Goal: Task Accomplishment & Management: Use online tool/utility

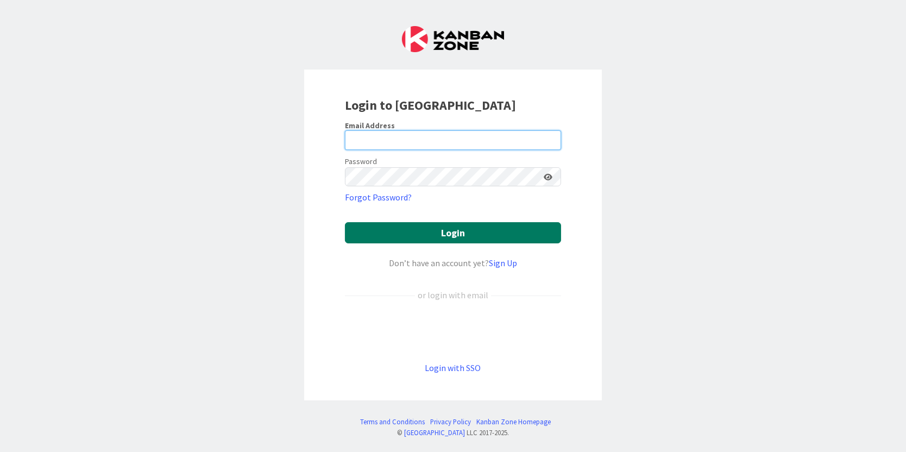
type input "[PERSON_NAME][EMAIL_ADDRESS][PERSON_NAME][DOMAIN_NAME]"
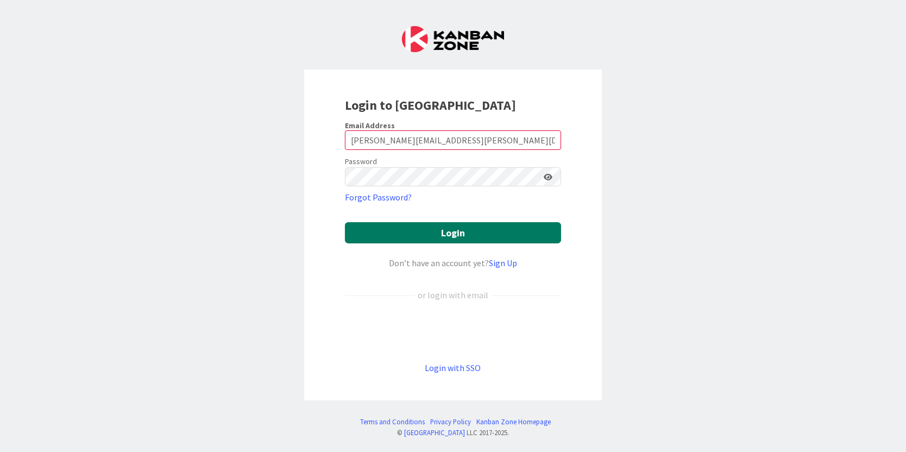
click at [411, 237] on button "Login" at bounding box center [453, 232] width 216 height 21
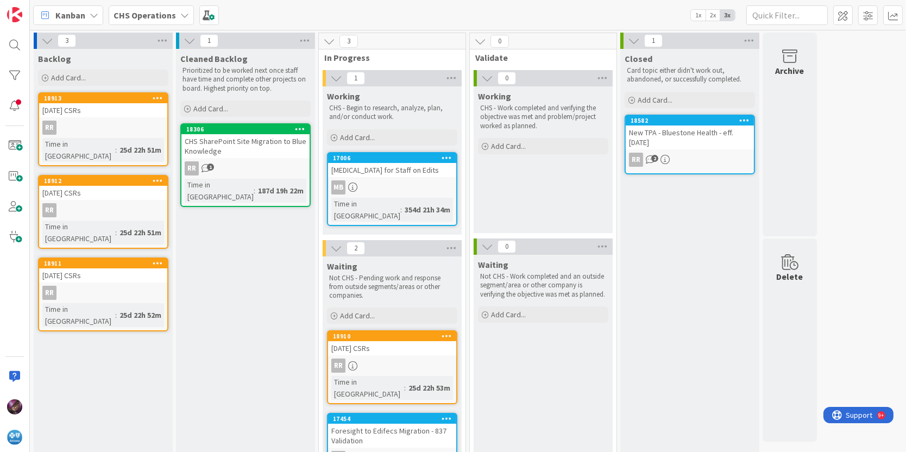
click at [155, 10] on b "CHS Operations" at bounding box center [145, 15] width 62 height 11
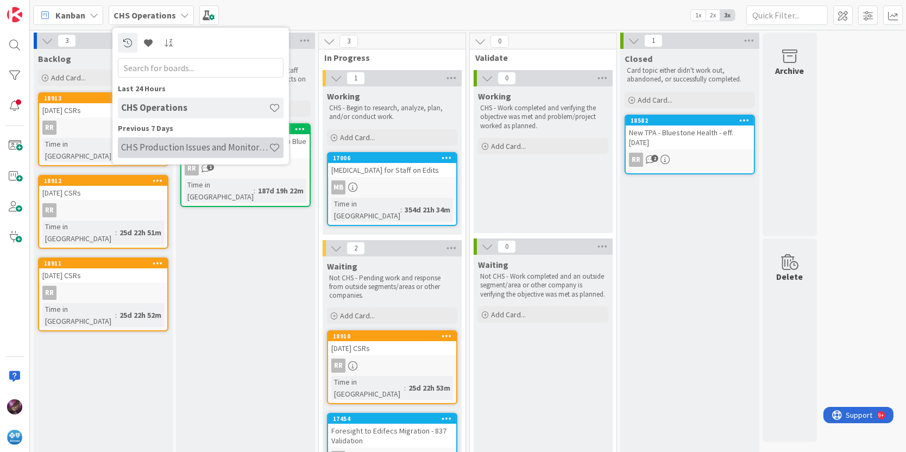
click at [171, 146] on h4 "CHS Production Issues and Monitoring" at bounding box center [195, 147] width 148 height 11
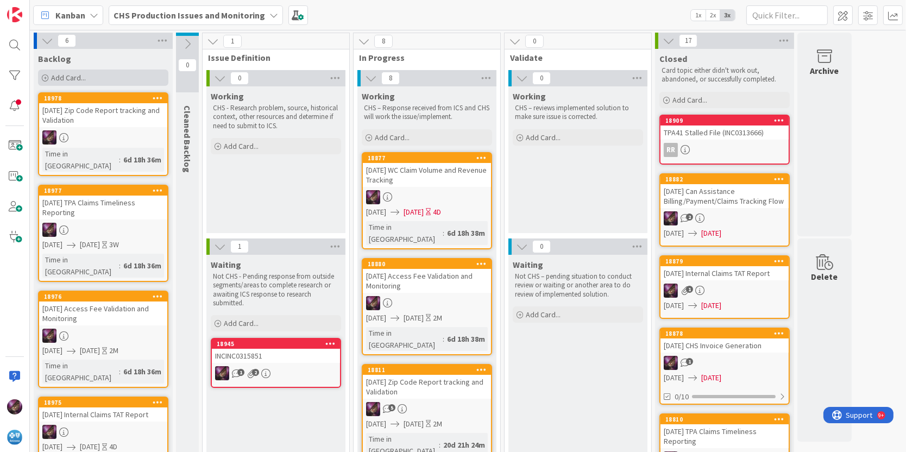
click at [58, 77] on span "Add Card..." at bounding box center [68, 78] width 35 height 10
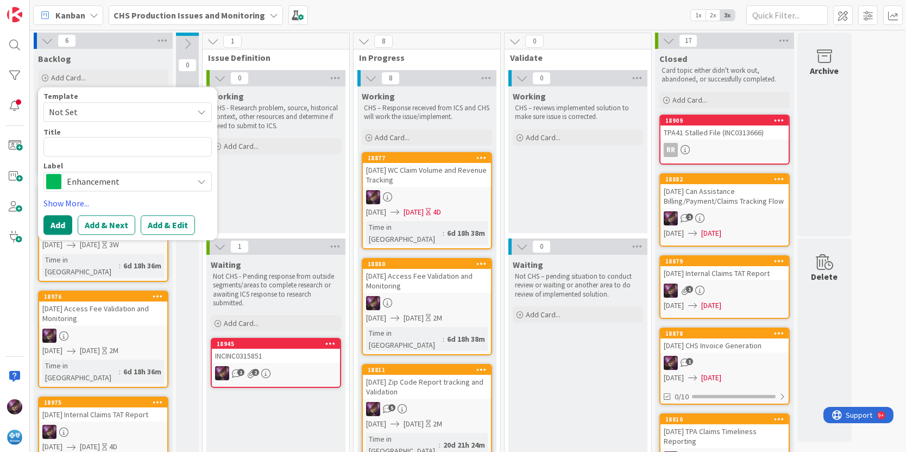
click at [76, 109] on span "Not Set" at bounding box center [117, 112] width 136 height 14
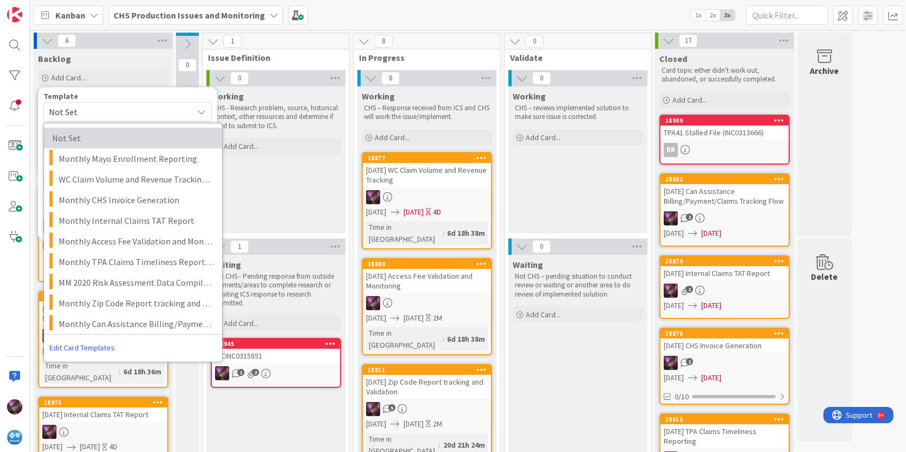
click at [74, 136] on span "Not Set" at bounding box center [130, 138] width 156 height 14
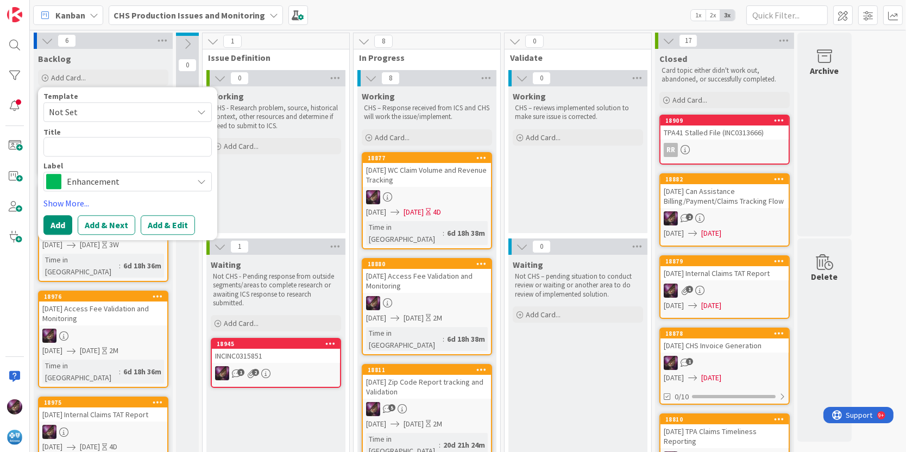
click at [256, 189] on div "Working CHS - Research problem, source, historical context, other resources and…" at bounding box center [275, 159] width 139 height 147
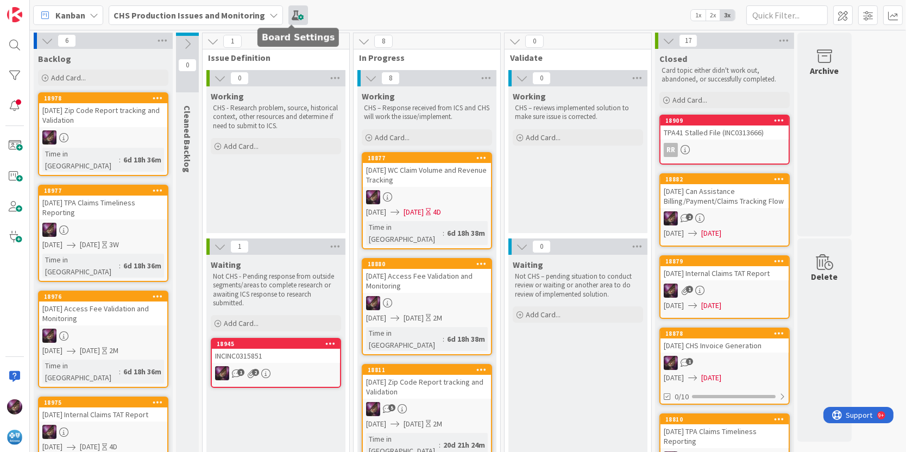
click at [293, 17] on span at bounding box center [298, 15] width 20 height 20
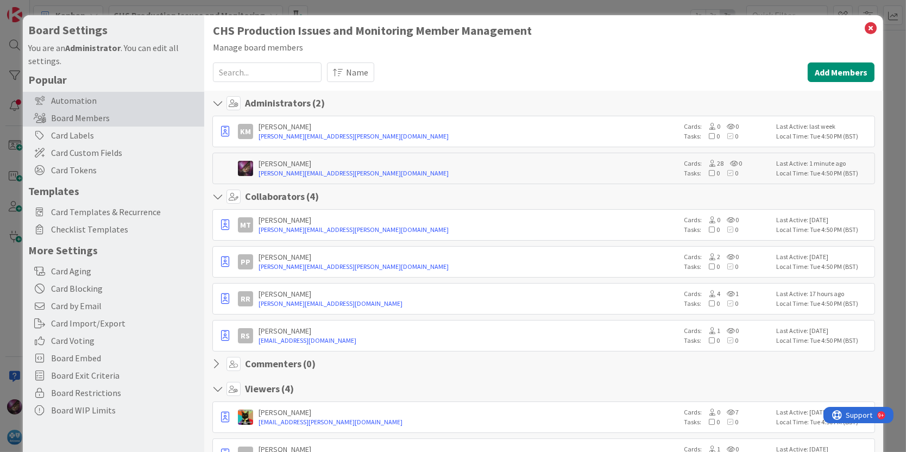
click at [73, 96] on div "Automation" at bounding box center [113, 100] width 181 height 17
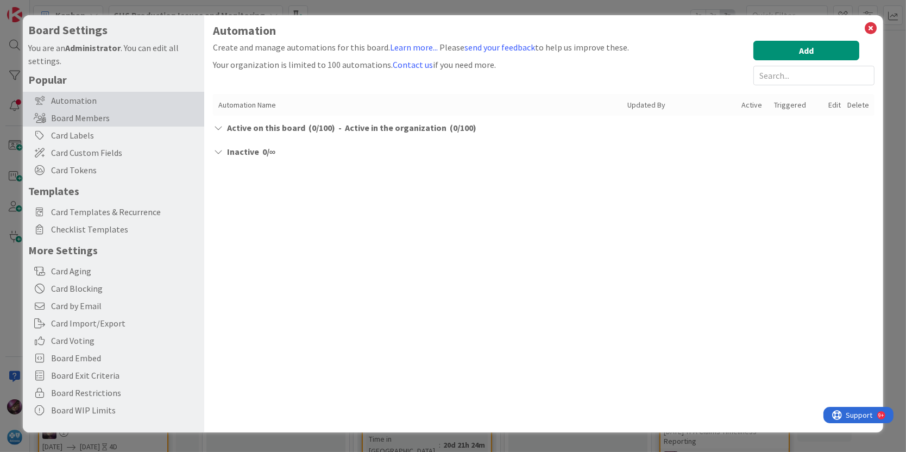
click at [87, 114] on div "Board Members" at bounding box center [113, 117] width 181 height 17
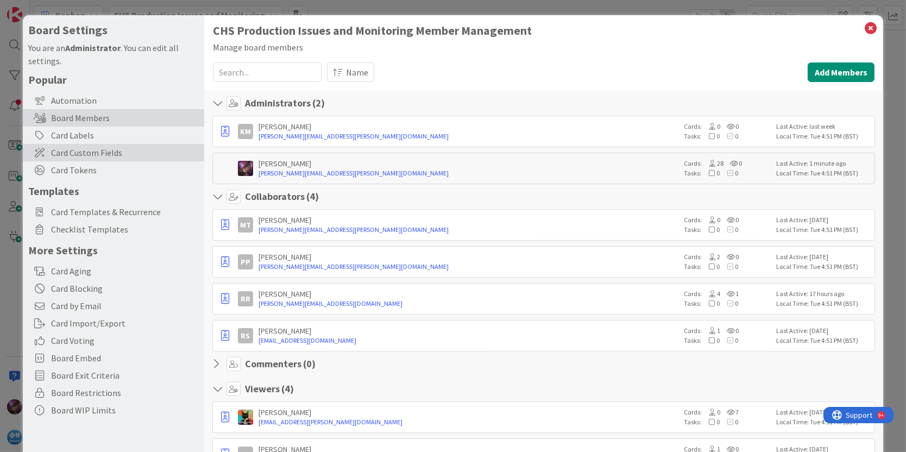
drag, startPoint x: 84, startPoint y: 134, endPoint x: 72, endPoint y: 147, distance: 18.1
click at [84, 134] on div "Card Labels" at bounding box center [113, 135] width 181 height 17
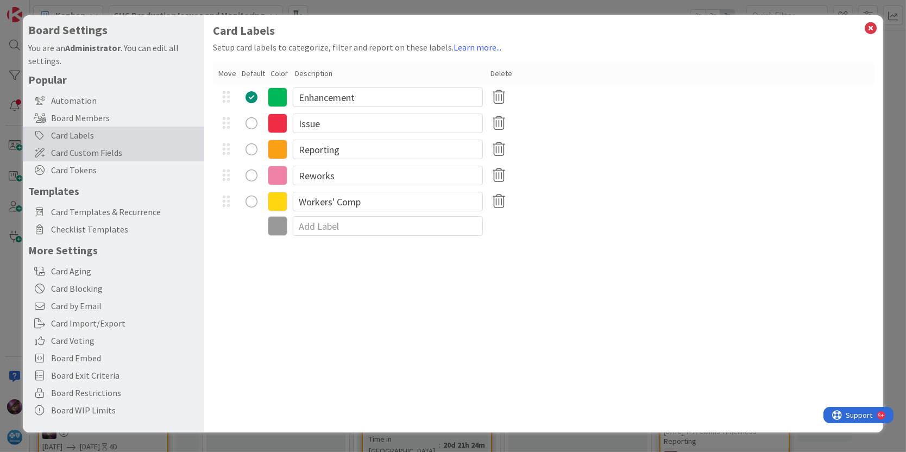
click at [70, 155] on span "Card Custom Fields" at bounding box center [125, 152] width 148 height 13
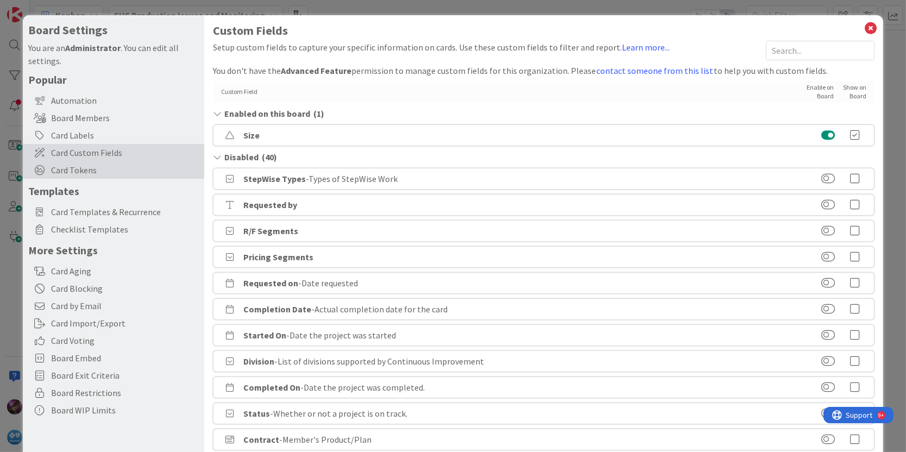
click at [73, 170] on span "Card Tokens" at bounding box center [125, 170] width 148 height 13
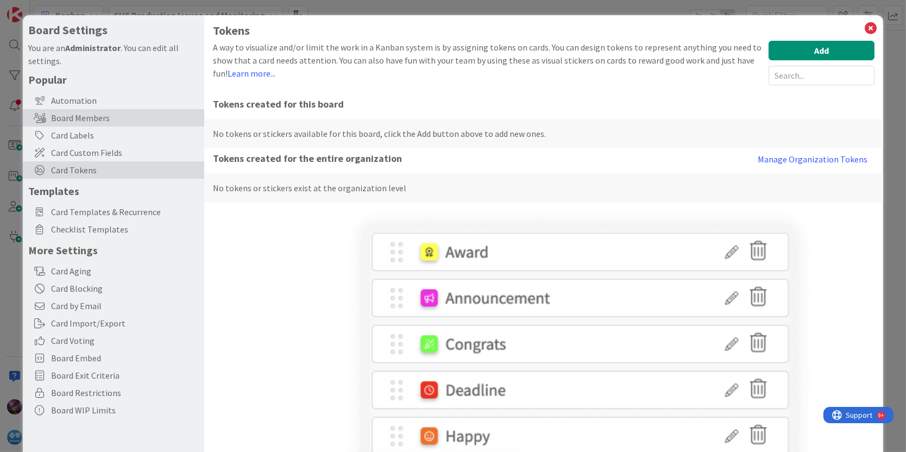
drag, startPoint x: 67, startPoint y: 92, endPoint x: 75, endPoint y: 110, distance: 19.0
click at [67, 92] on div "Automation" at bounding box center [113, 100] width 181 height 17
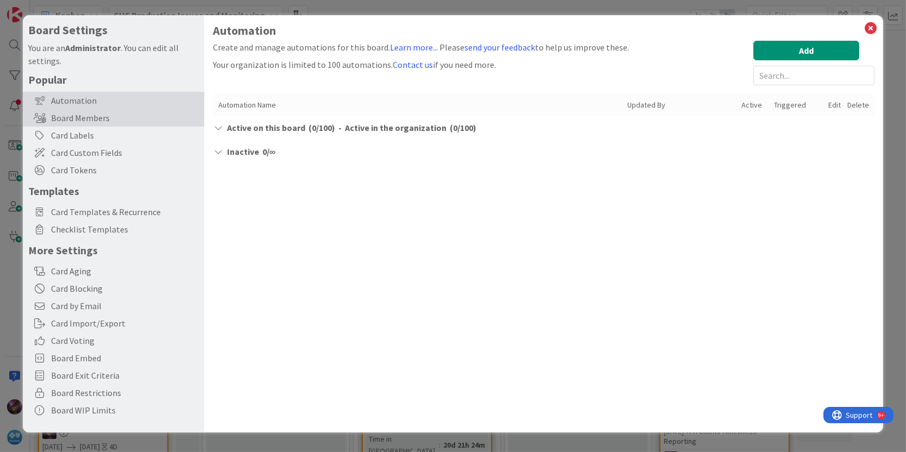
click at [72, 121] on div "Board Members" at bounding box center [113, 117] width 181 height 17
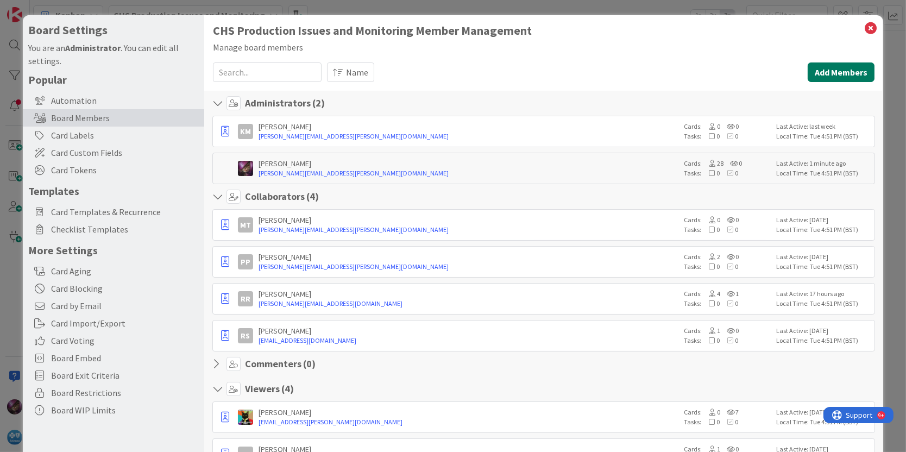
click at [817, 71] on button "Add Members" at bounding box center [841, 72] width 67 height 20
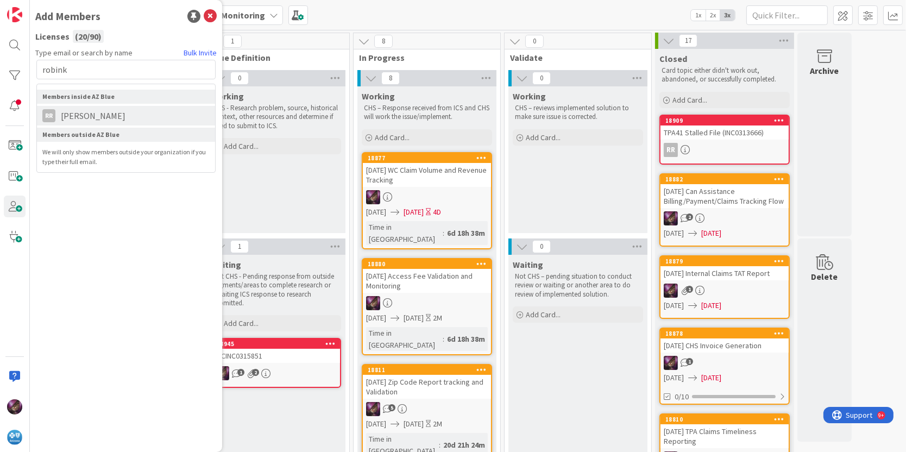
type input "robink"
click at [109, 112] on span "[PERSON_NAME]" at bounding box center [93, 115] width 76 height 13
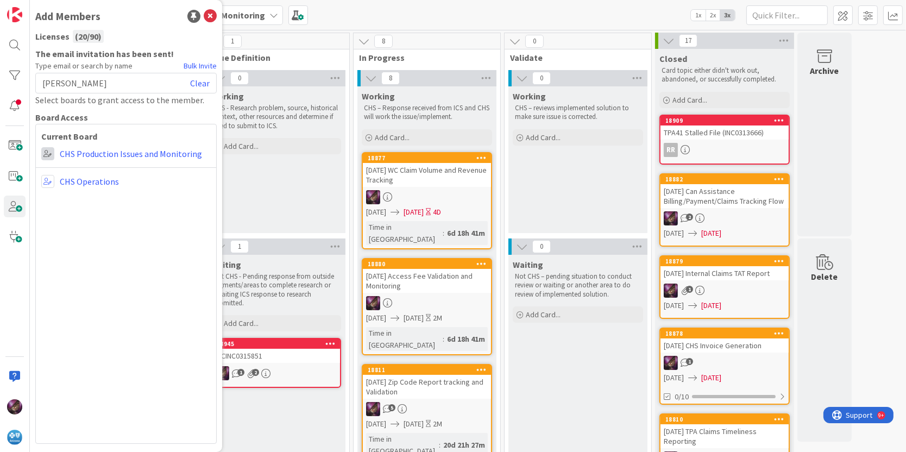
click at [46, 155] on span at bounding box center [47, 153] width 13 height 13
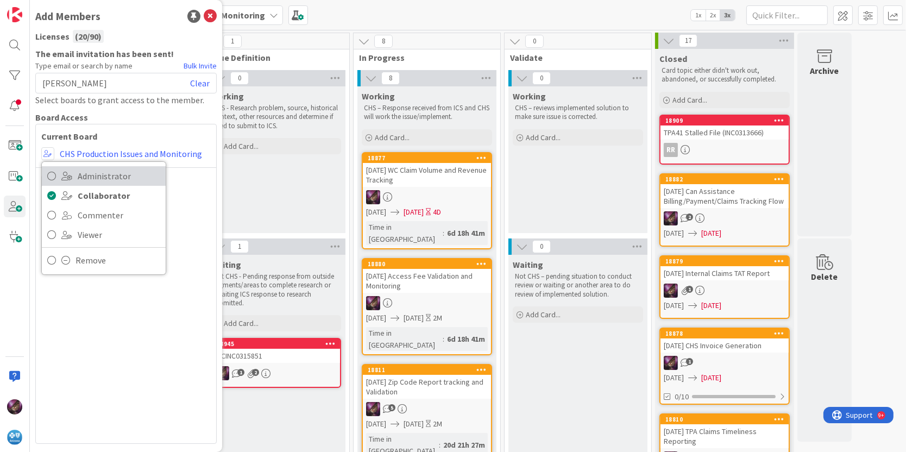
click at [48, 173] on icon at bounding box center [51, 176] width 9 height 16
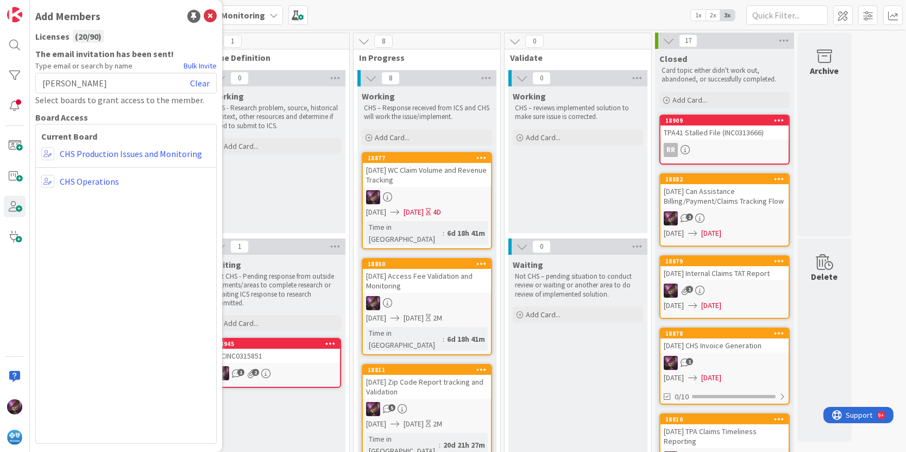
click at [48, 173] on div "Current Board Administrator Collaborator Commenter Viewer Remove CHS Production…" at bounding box center [125, 284] width 181 height 320
click at [46, 180] on span at bounding box center [47, 181] width 13 height 13
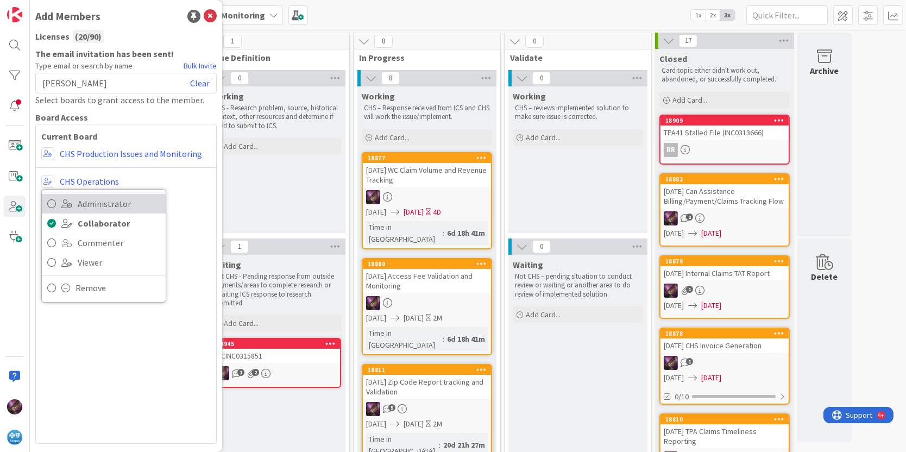
click at [56, 205] on link "Administrator" at bounding box center [104, 204] width 124 height 20
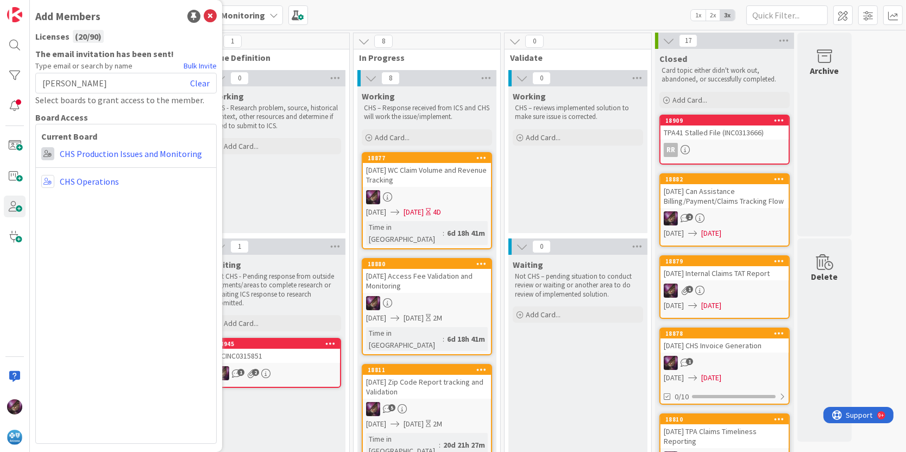
click at [51, 153] on span at bounding box center [47, 153] width 13 height 13
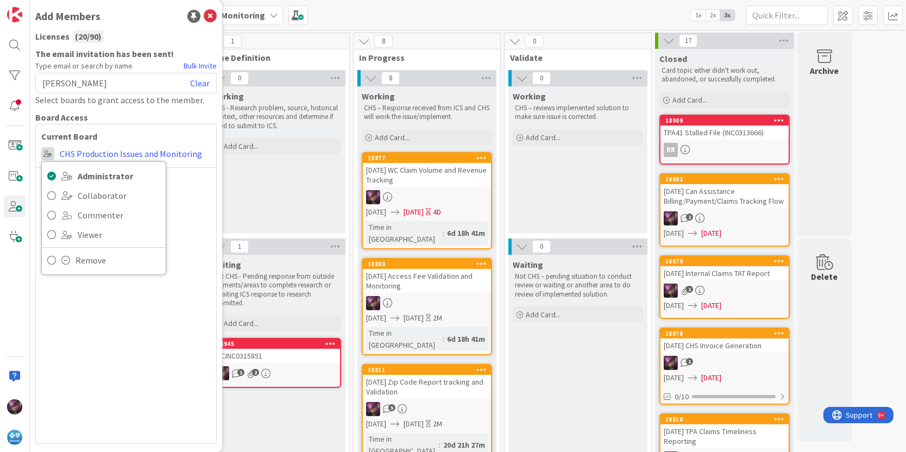
click at [51, 153] on span at bounding box center [47, 153] width 13 height 13
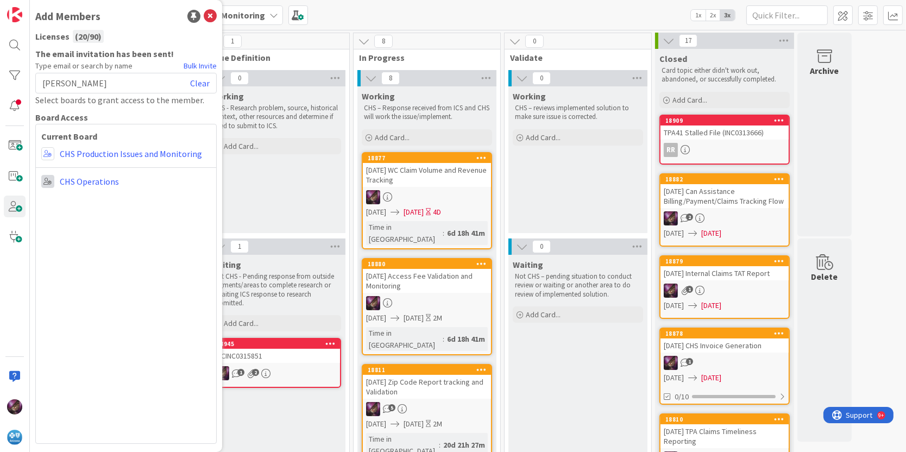
click at [46, 179] on span at bounding box center [47, 181] width 13 height 13
click at [210, 15] on icon at bounding box center [210, 16] width 13 height 13
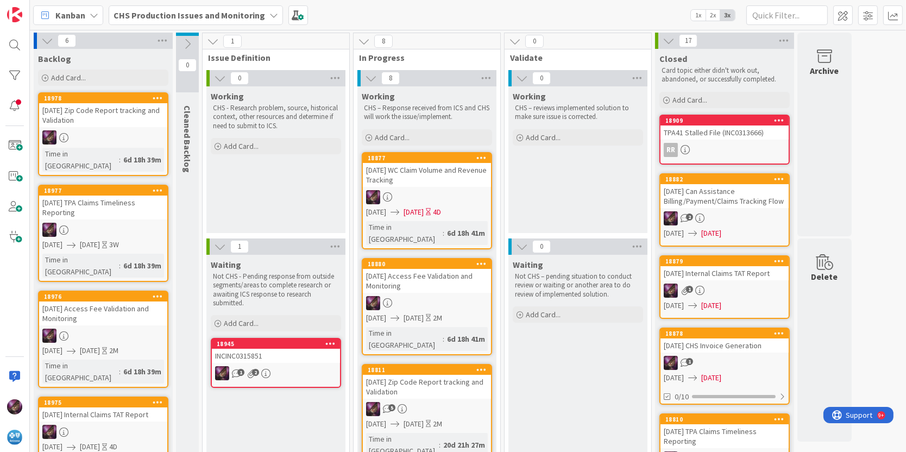
drag, startPoint x: 263, startPoint y: 16, endPoint x: 256, endPoint y: 16, distance: 7.6
click at [269, 16] on icon at bounding box center [273, 15] width 9 height 9
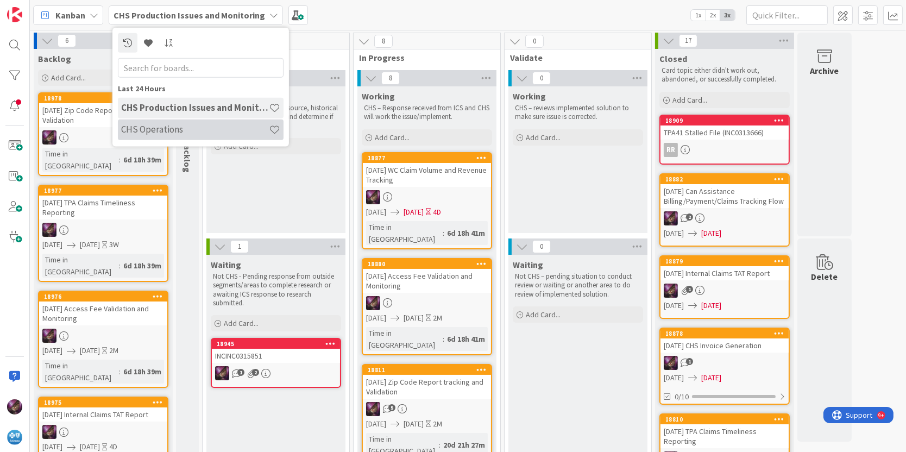
click at [152, 134] on h4 "CHS Operations" at bounding box center [195, 129] width 148 height 11
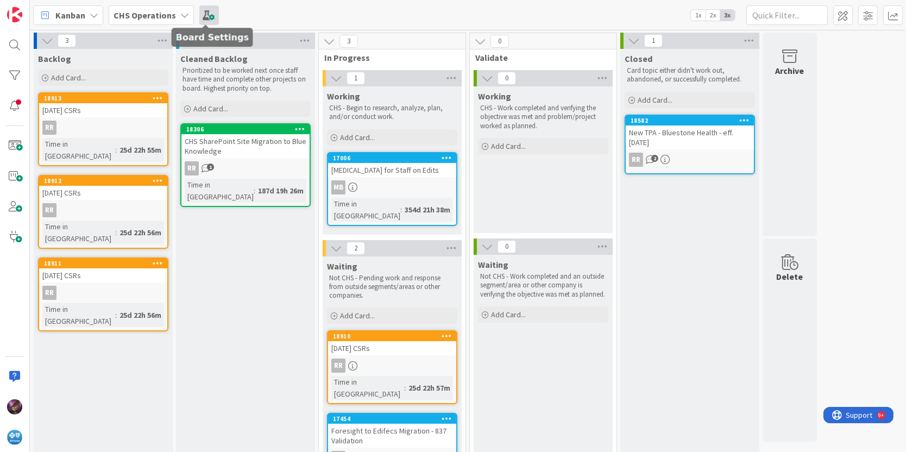
click at [207, 20] on span at bounding box center [209, 15] width 20 height 20
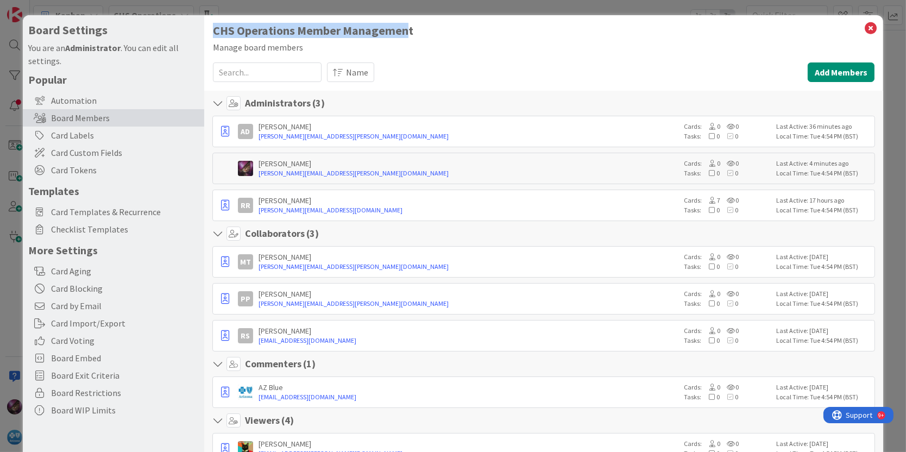
drag, startPoint x: 213, startPoint y: 30, endPoint x: 404, endPoint y: 28, distance: 191.2
click at [404, 28] on h1 "CHS Operations Member Management" at bounding box center [544, 31] width 662 height 14
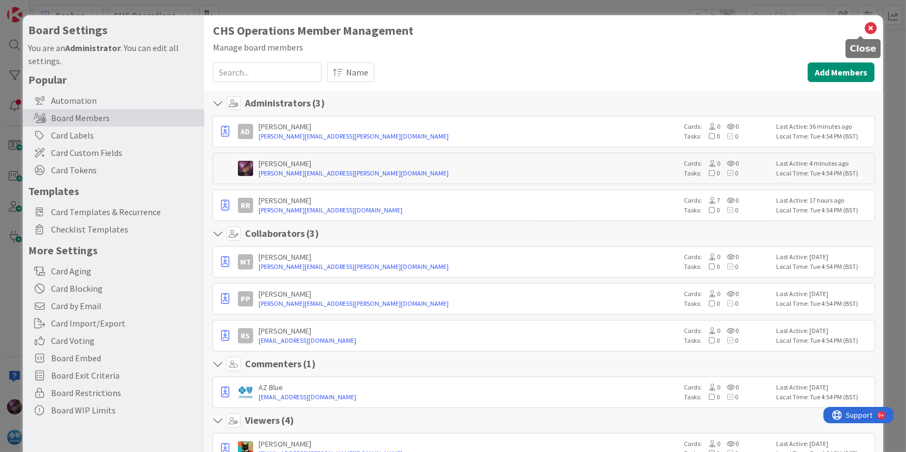
click at [864, 29] on icon at bounding box center [871, 28] width 14 height 15
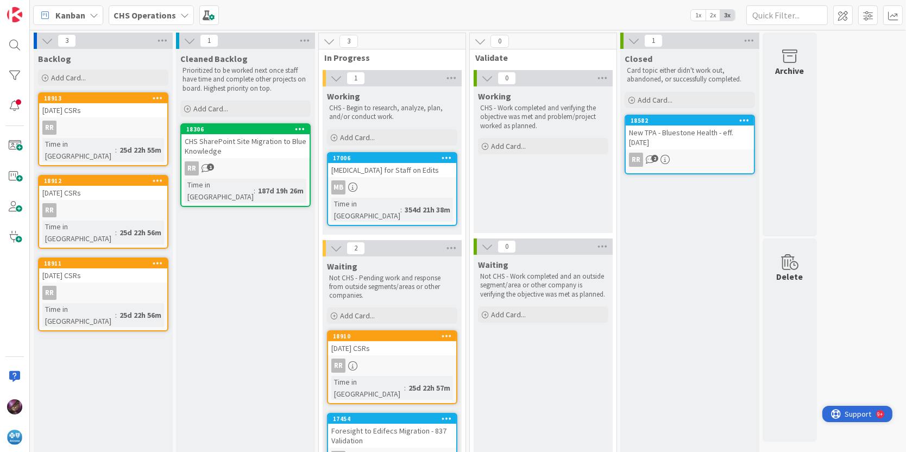
click at [845, 418] on span "Support" at bounding box center [858, 413] width 27 height 13
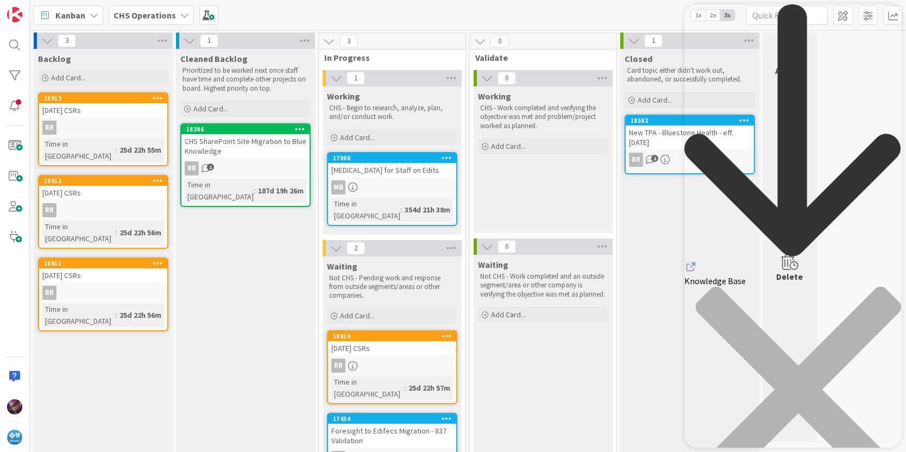
click at [880, 286] on div "close resource center" at bounding box center [792, 395] width 217 height 219
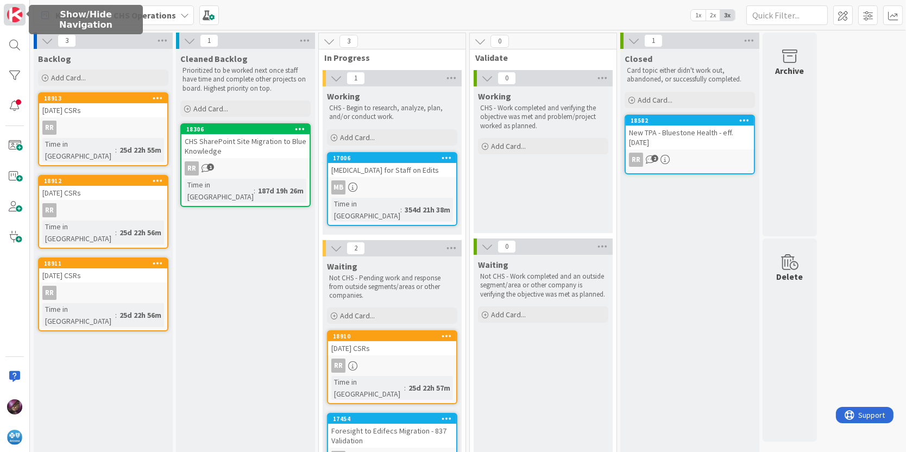
click at [16, 14] on img at bounding box center [14, 14] width 15 height 15
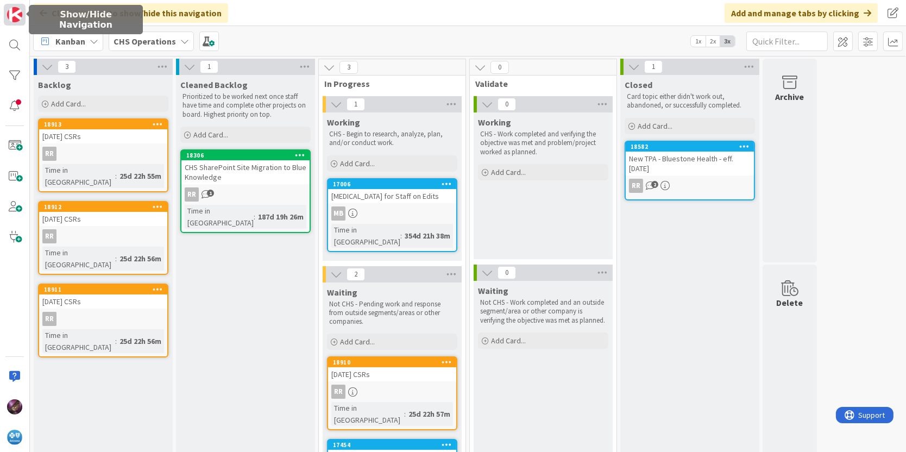
click at [16, 12] on img at bounding box center [14, 14] width 15 height 15
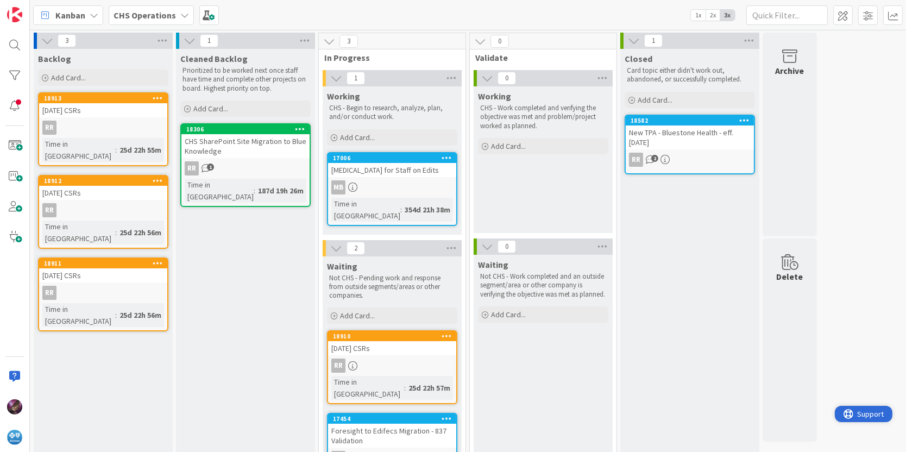
click at [875, 413] on span "Support" at bounding box center [870, 413] width 27 height 13
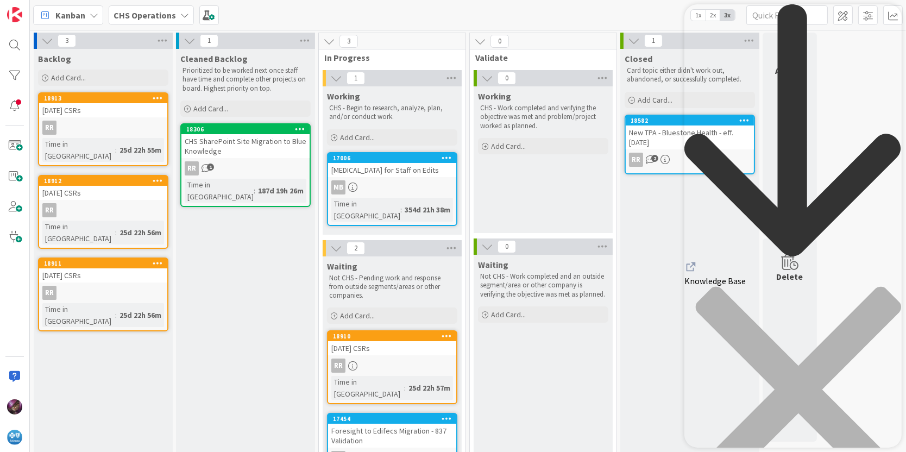
click at [880, 286] on div "close resource center" at bounding box center [792, 395] width 217 height 219
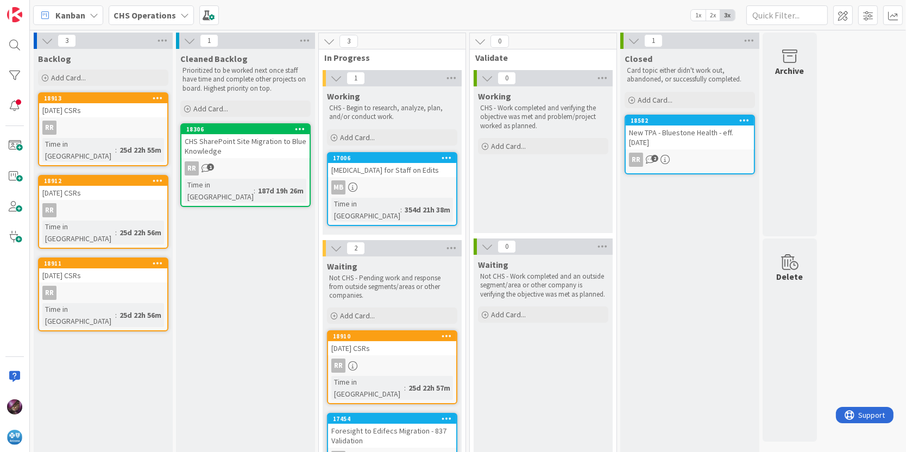
click at [181, 11] on icon at bounding box center [184, 15] width 9 height 9
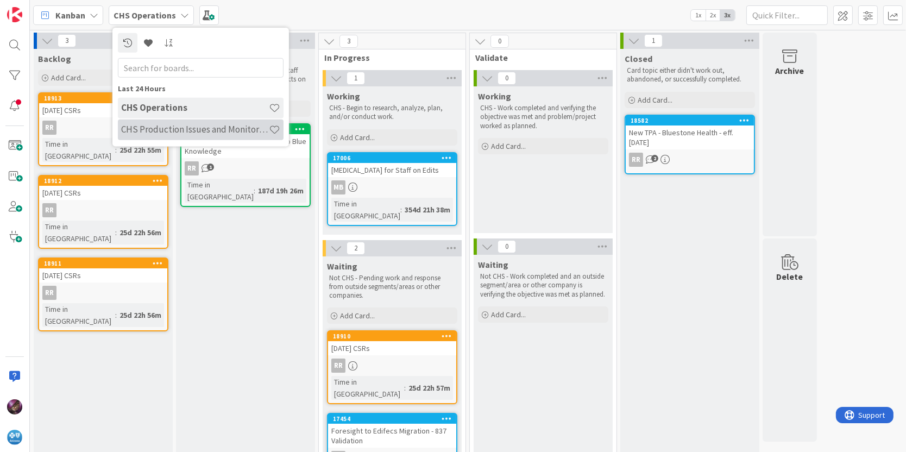
click at [191, 126] on h4 "CHS Production Issues and Monitoring" at bounding box center [195, 129] width 148 height 11
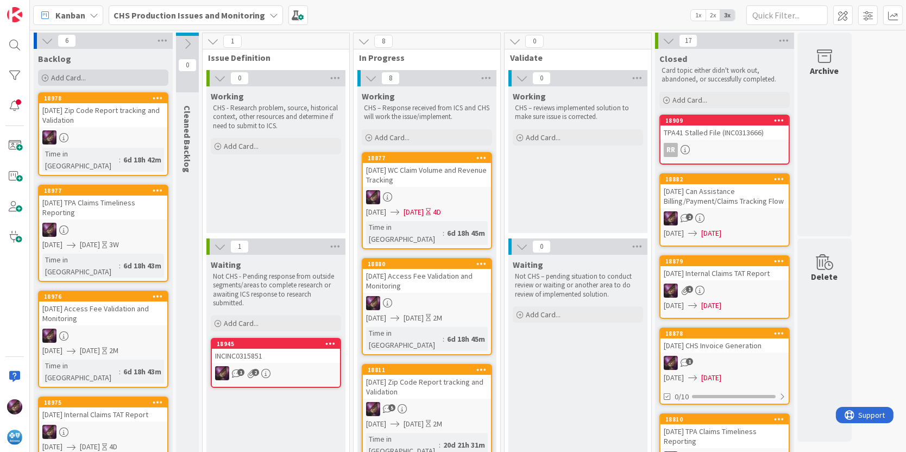
click at [72, 79] on span "Add Card..." at bounding box center [68, 78] width 35 height 10
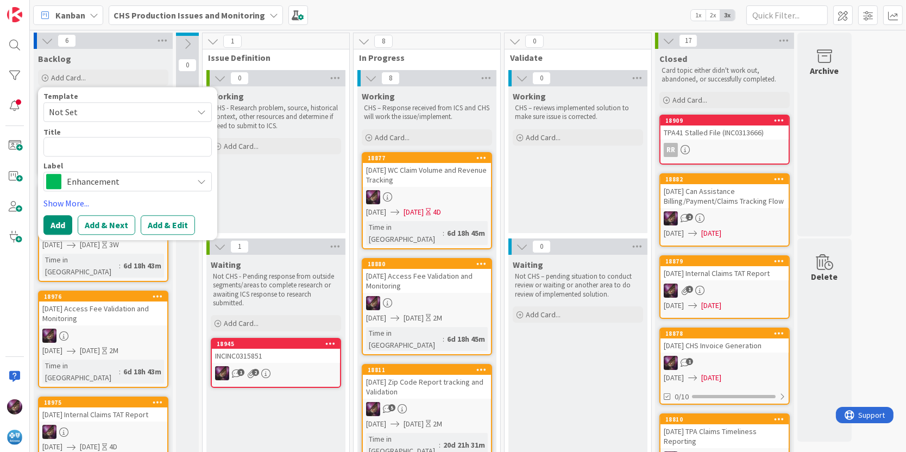
click at [89, 108] on span "Not Set" at bounding box center [117, 112] width 136 height 14
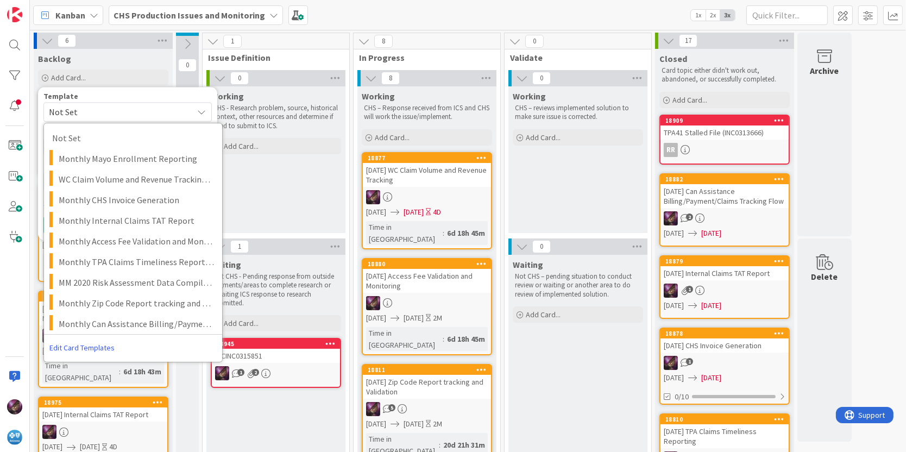
click at [87, 92] on div "Template Not Set Not Set Monthly Mayo Enrollment Reporting WC Claim Volume and …" at bounding box center [127, 163] width 179 height 153
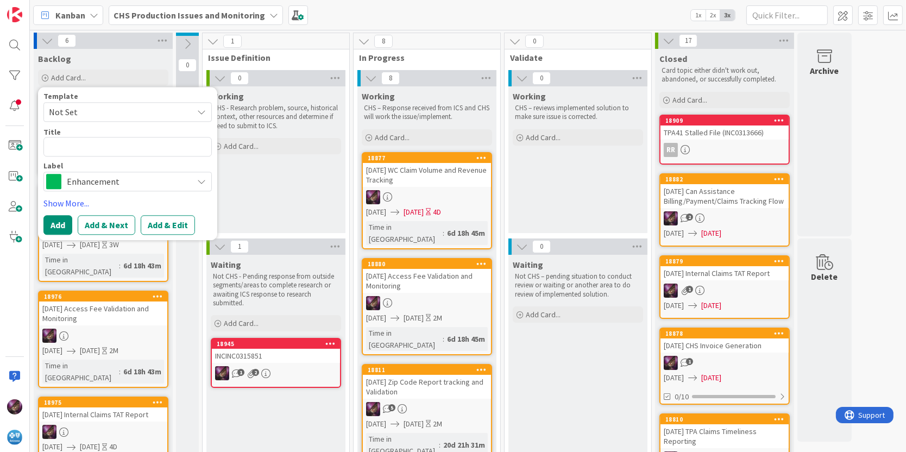
click at [107, 54] on div "Backlog" at bounding box center [103, 58] width 130 height 11
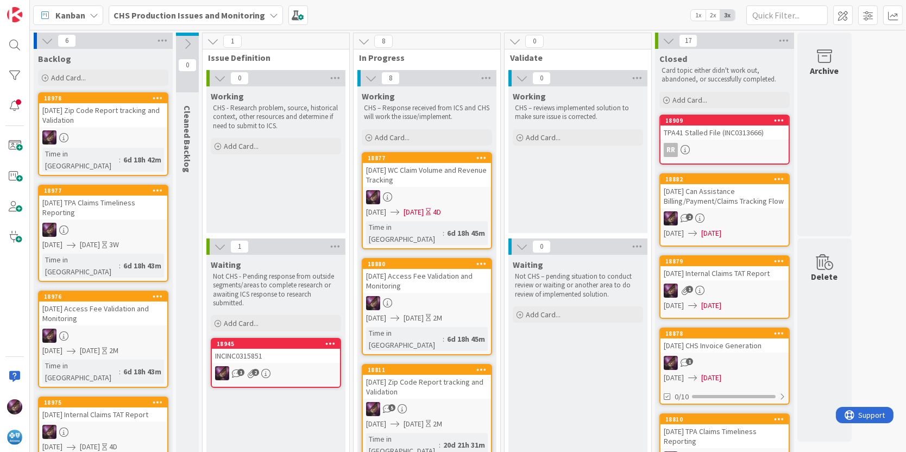
click at [252, 10] on b "CHS Production Issues and Monitoring" at bounding box center [190, 15] width 152 height 11
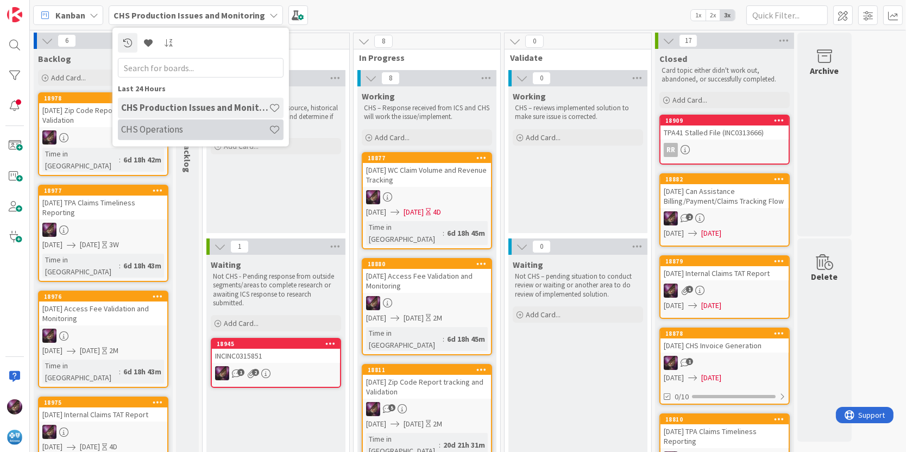
click at [164, 139] on div "CHS Operations" at bounding box center [201, 129] width 166 height 21
